Goal: Transaction & Acquisition: Purchase product/service

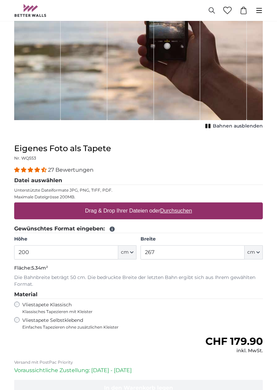
scroll to position [121, 0]
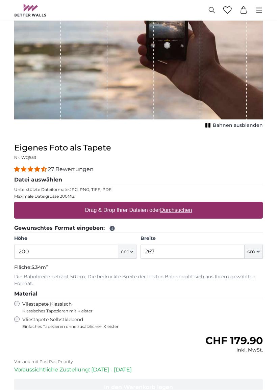
click at [192, 211] on u "Durchsuchen" at bounding box center [176, 210] width 32 height 6
click at [192, 204] on input "Drag & Drop Ihrer Dateien oder Durchsuchen" at bounding box center [138, 203] width 248 height 2
type input "**********"
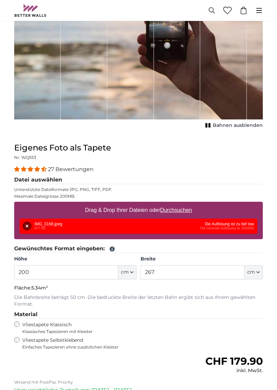
click at [251, 228] on div "Entfernen Nochmal versuchen Entfernen Hochladen Abbrechen Nochmal versuchen Ent…" at bounding box center [138, 226] width 237 height 15
click at [126, 273] on span "cm" at bounding box center [125, 272] width 8 height 7
click at [138, 289] on link "Centimeter (cm)" at bounding box center [126, 289] width 59 height 12
click at [77, 269] on input "200" at bounding box center [66, 272] width 104 height 14
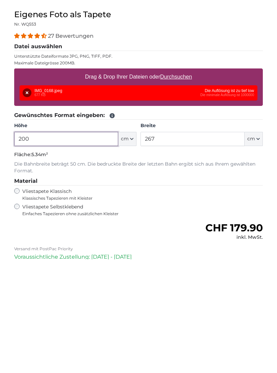
scroll to position [158, 0]
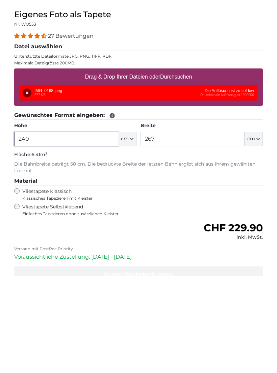
type input "240"
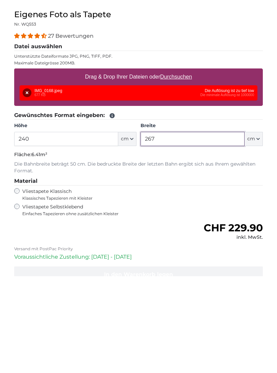
click at [234, 229] on input "267" at bounding box center [192, 236] width 104 height 14
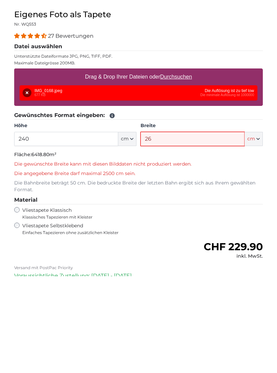
type input "2"
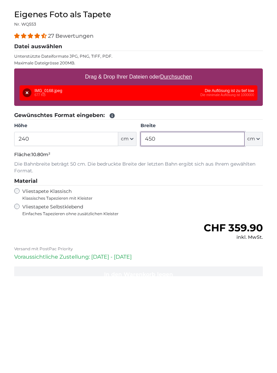
type input "450"
click at [239, 182] on div "Entfernen Nochmal versuchen Entfernen Hochladen Abbrechen Nochmal versuchen Ent…" at bounding box center [138, 189] width 237 height 15
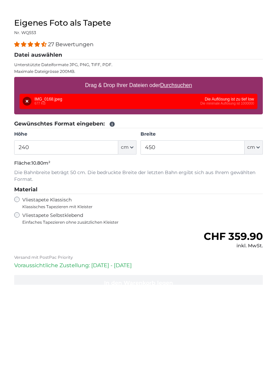
scroll to position [255, 0]
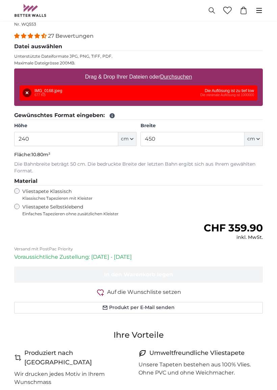
click at [27, 91] on button "Entfernen" at bounding box center [27, 92] width 9 height 9
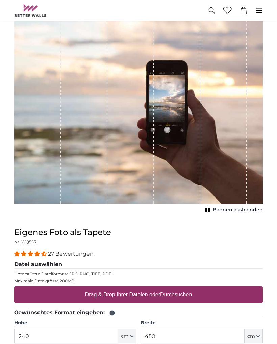
scroll to position [0, 0]
